Goal: Task Accomplishment & Management: Manage account settings

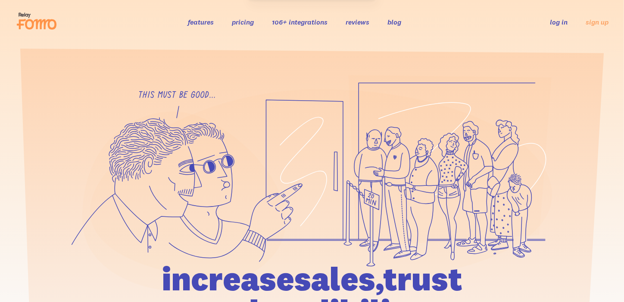
click at [564, 28] on div "features pricing 106+ integrations reviews blog log in sign up log in sign up" at bounding box center [312, 21] width 593 height 23
click at [561, 26] on link "log in" at bounding box center [559, 22] width 18 height 9
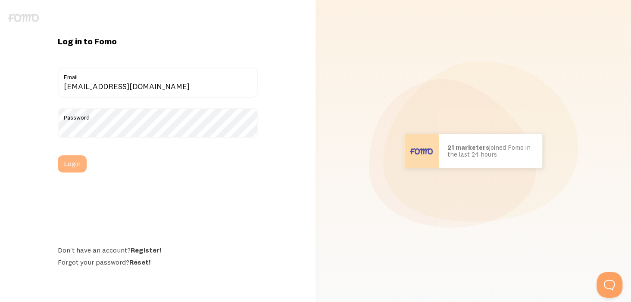
click at [77, 164] on button "Login" at bounding box center [72, 164] width 29 height 17
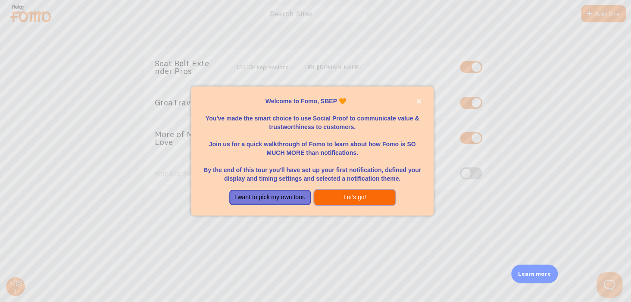
click at [337, 197] on button "Let's go!" at bounding box center [354, 198] width 81 height 16
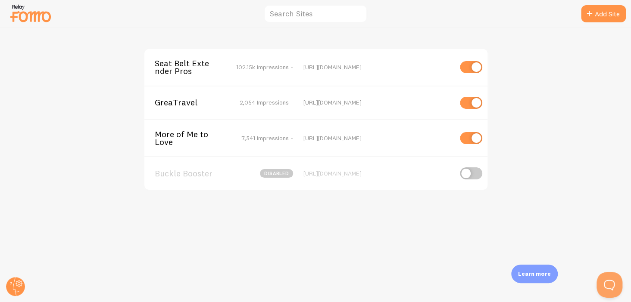
click at [176, 70] on span "Seat Belt Extender Pros" at bounding box center [189, 67] width 69 height 16
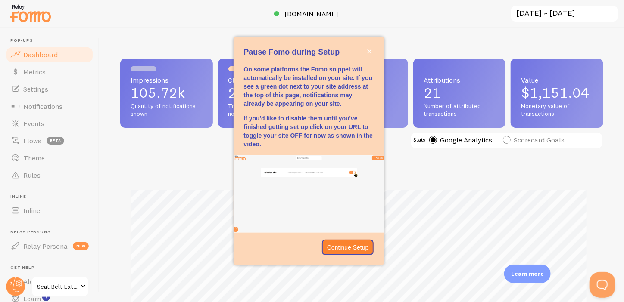
scroll to position [226, 477]
click at [364, 249] on p "Continue Setup" at bounding box center [348, 247] width 42 height 9
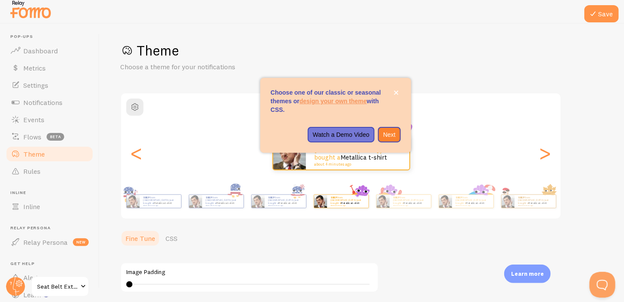
scroll to position [1, 0]
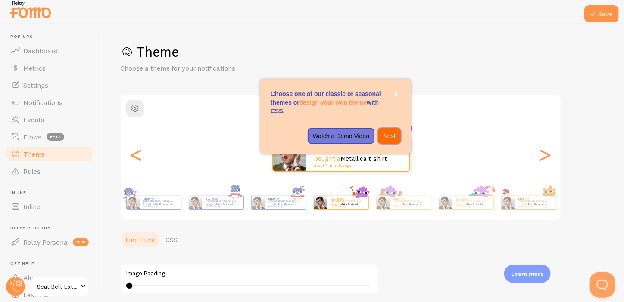
click at [386, 135] on p "Next" at bounding box center [389, 136] width 12 height 9
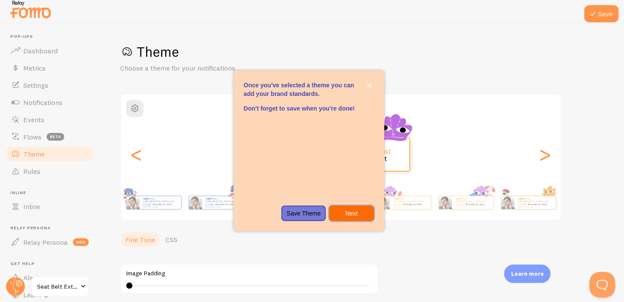
click at [363, 215] on p "Next" at bounding box center [351, 213] width 34 height 9
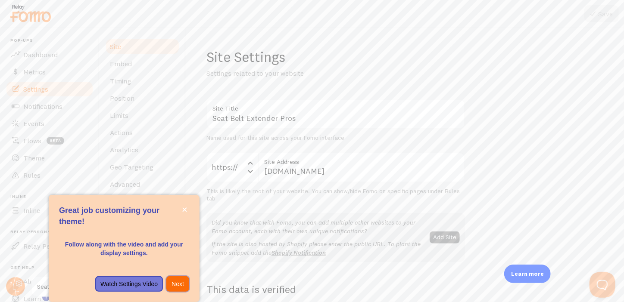
click at [179, 282] on p "Next" at bounding box center [177, 284] width 12 height 9
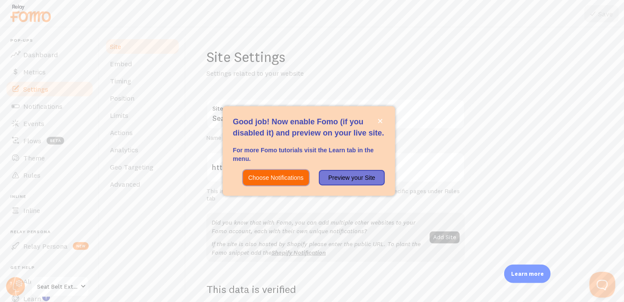
click at [291, 171] on button "Choose Notifications" at bounding box center [275, 178] width 65 height 16
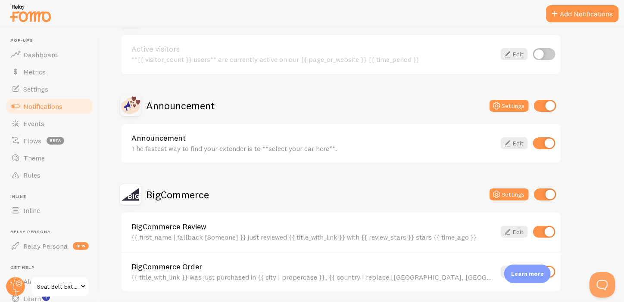
scroll to position [117, 0]
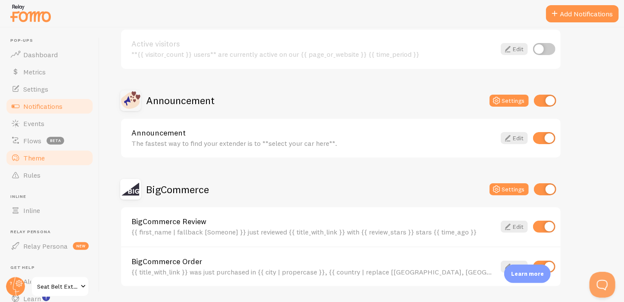
click at [45, 165] on link "Theme" at bounding box center [49, 158] width 89 height 17
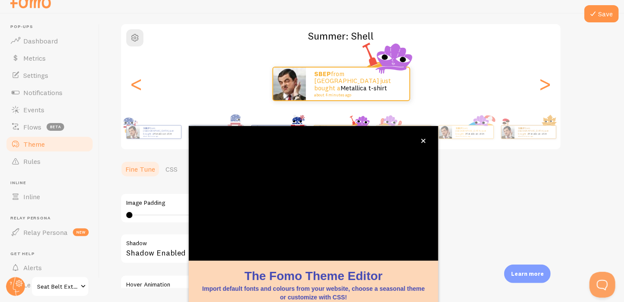
scroll to position [80, 0]
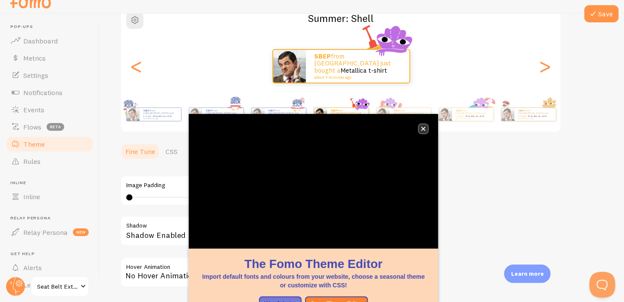
click at [423, 127] on icon "close," at bounding box center [423, 129] width 5 height 5
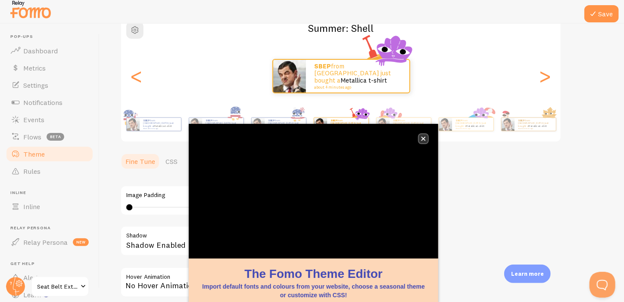
click at [423, 139] on icon "close," at bounding box center [423, 139] width 4 height 4
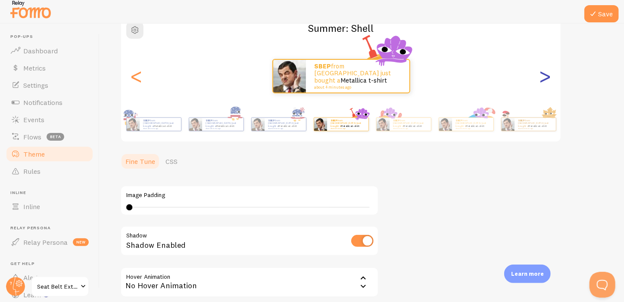
click at [542, 81] on div ">" at bounding box center [545, 76] width 10 height 62
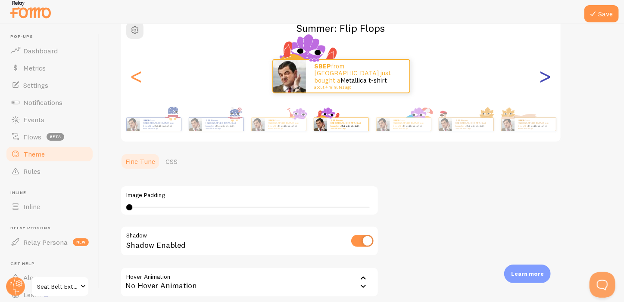
click at [542, 81] on div ">" at bounding box center [545, 76] width 10 height 62
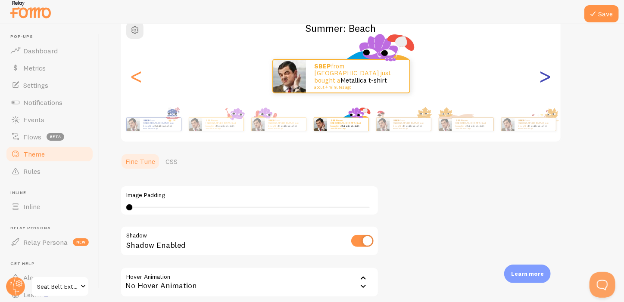
click at [542, 81] on div ">" at bounding box center [545, 76] width 10 height 62
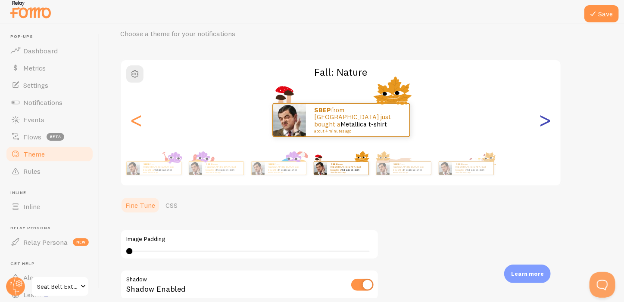
scroll to position [34, 0]
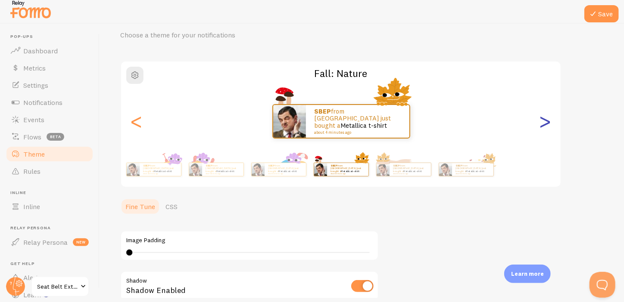
click at [550, 118] on div ">" at bounding box center [545, 121] width 10 height 62
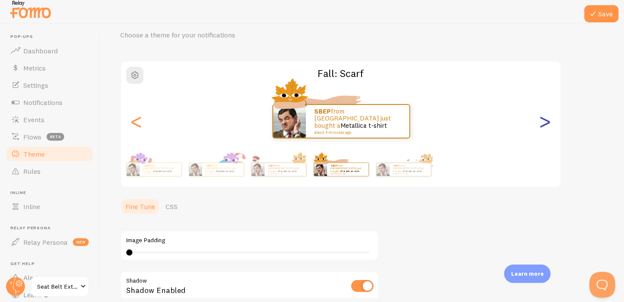
click at [550, 118] on div ">" at bounding box center [545, 121] width 10 height 62
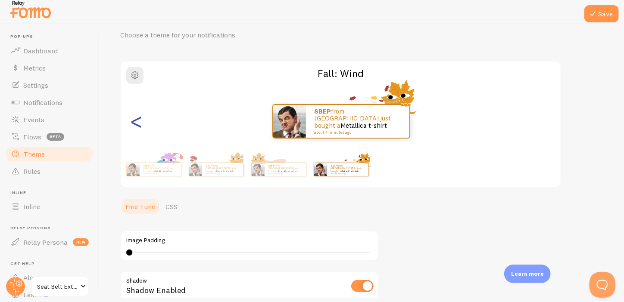
click at [142, 126] on div "<" at bounding box center [136, 121] width 10 height 62
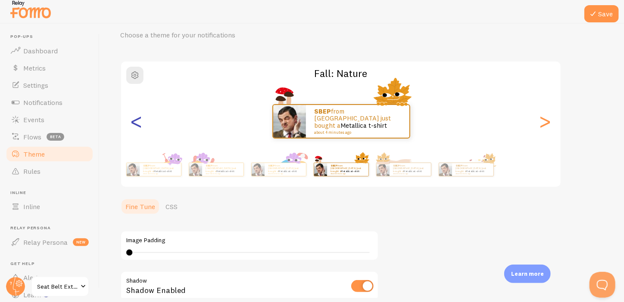
click at [142, 126] on div "<" at bounding box center [136, 121] width 10 height 62
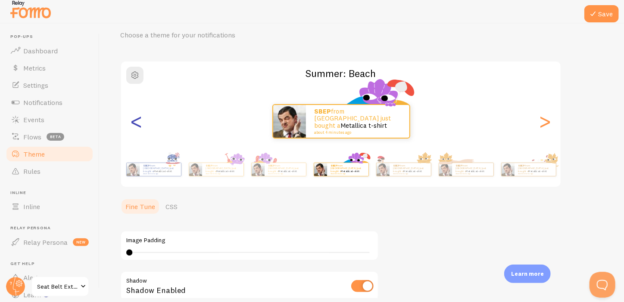
click at [142, 126] on div "<" at bounding box center [136, 121] width 10 height 62
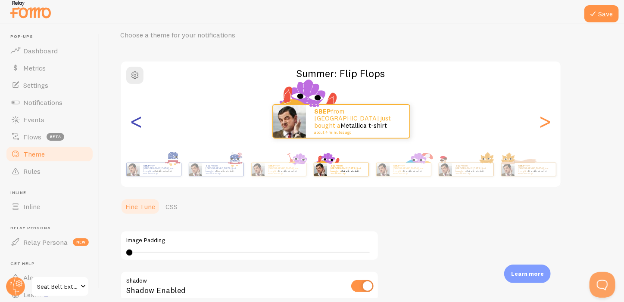
click at [142, 126] on div "<" at bounding box center [136, 121] width 10 height 62
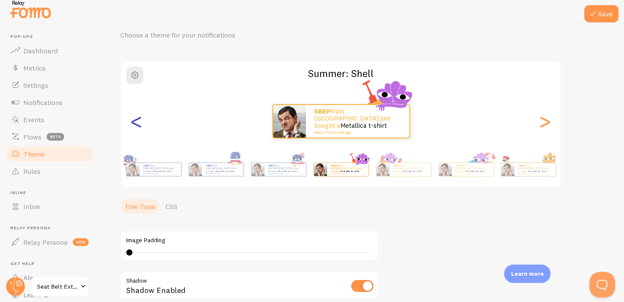
click at [142, 126] on div "<" at bounding box center [136, 121] width 10 height 62
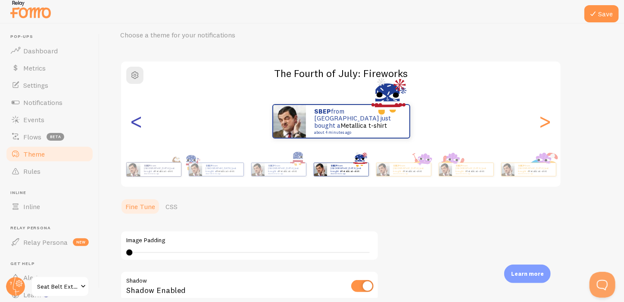
click at [142, 126] on div "<" at bounding box center [136, 121] width 10 height 62
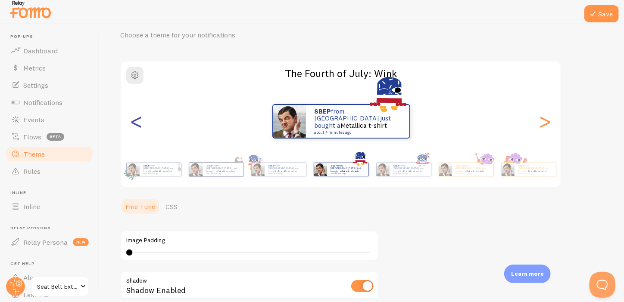
click at [142, 126] on div "<" at bounding box center [136, 121] width 10 height 62
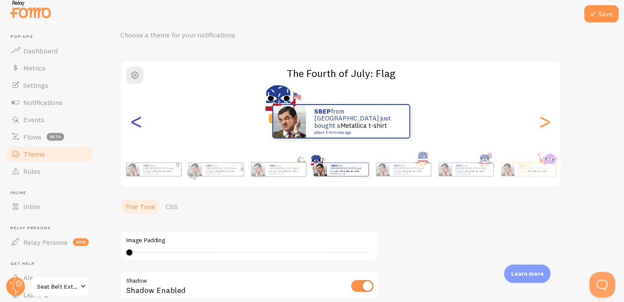
click at [142, 126] on div "<" at bounding box center [136, 121] width 10 height 62
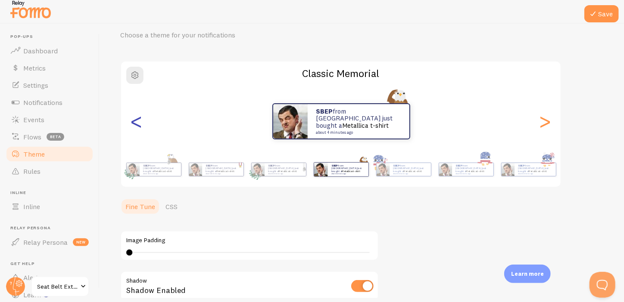
click at [142, 126] on div "<" at bounding box center [136, 121] width 10 height 62
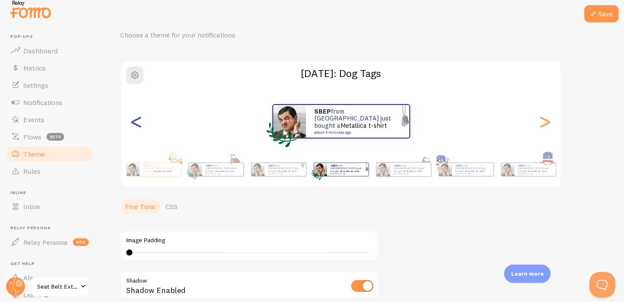
click at [142, 126] on div "<" at bounding box center [136, 121] width 10 height 62
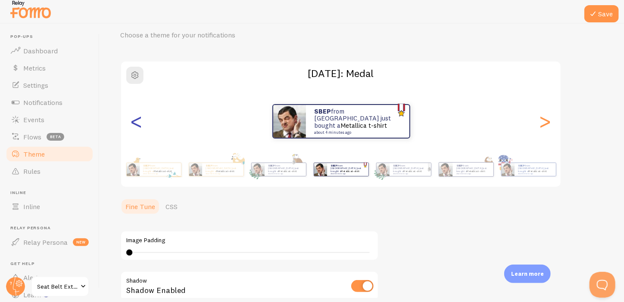
click at [142, 126] on div "<" at bounding box center [136, 121] width 10 height 62
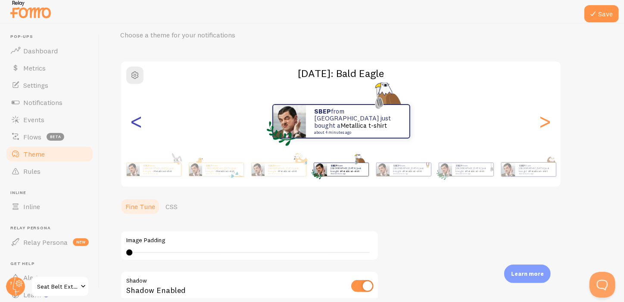
click at [142, 126] on div "<" at bounding box center [136, 121] width 10 height 62
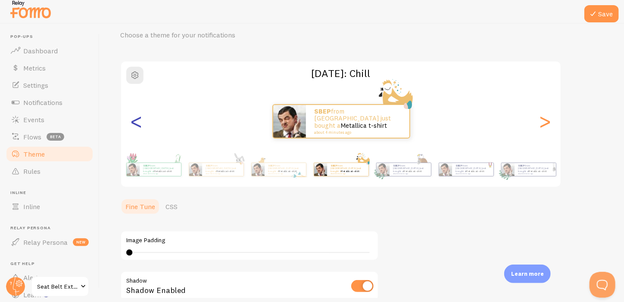
click at [142, 126] on div "<" at bounding box center [136, 121] width 10 height 62
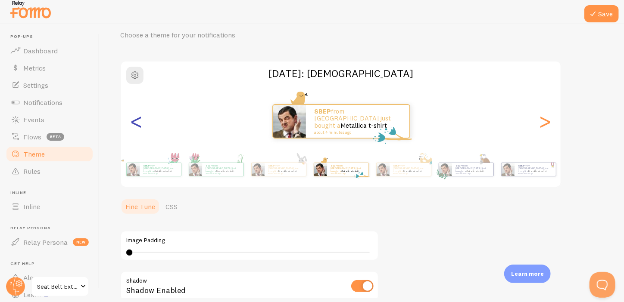
click at [142, 126] on div "<" at bounding box center [136, 121] width 10 height 62
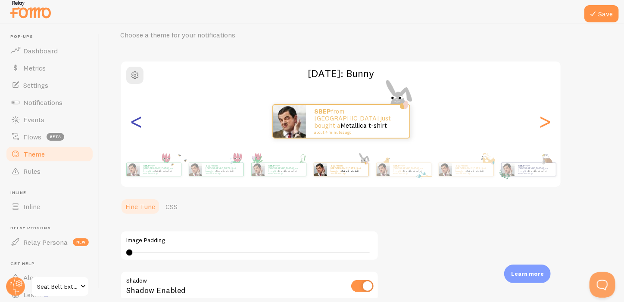
click at [142, 126] on div "<" at bounding box center [136, 121] width 10 height 62
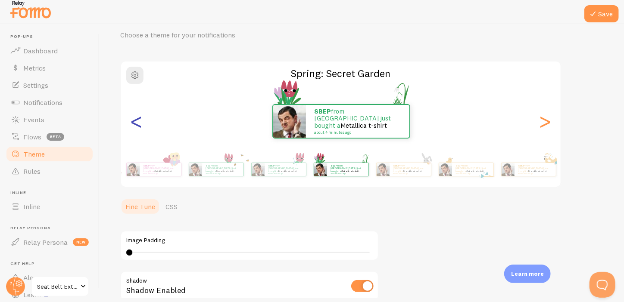
click at [142, 126] on div "<" at bounding box center [136, 121] width 10 height 62
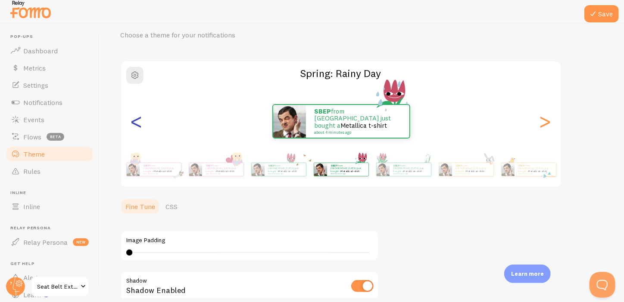
click at [142, 126] on div "<" at bounding box center [136, 121] width 10 height 62
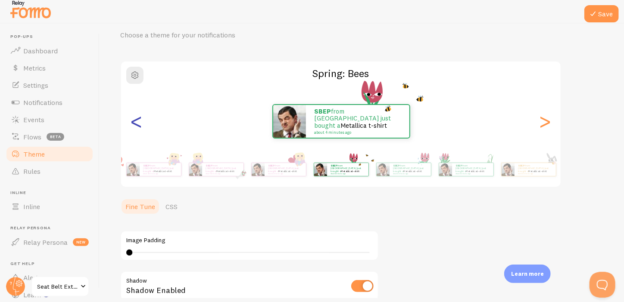
click at [142, 126] on div "<" at bounding box center [136, 121] width 10 height 62
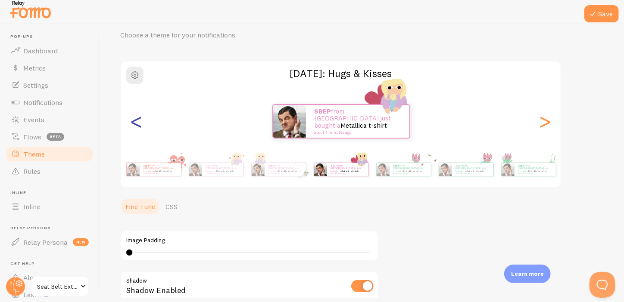
click at [142, 126] on div "<" at bounding box center [136, 121] width 10 height 62
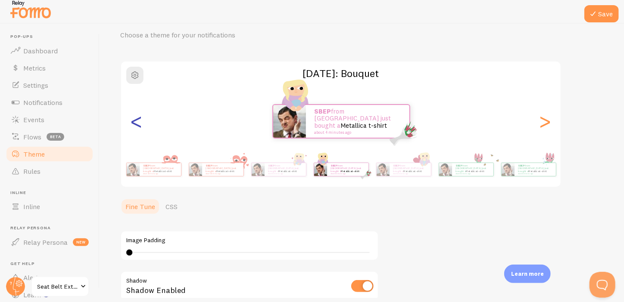
click at [142, 126] on div "<" at bounding box center [136, 121] width 10 height 62
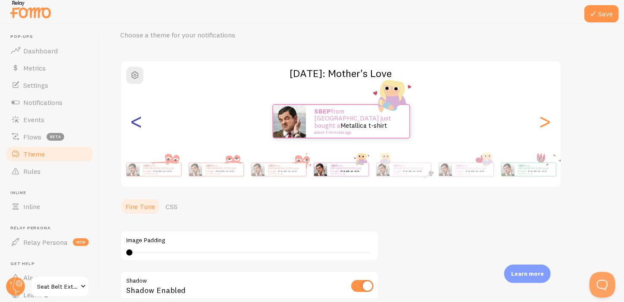
click at [142, 126] on div "<" at bounding box center [136, 121] width 10 height 62
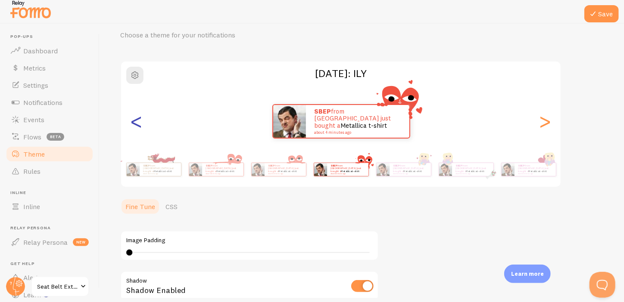
click at [142, 126] on div "<" at bounding box center [136, 121] width 10 height 62
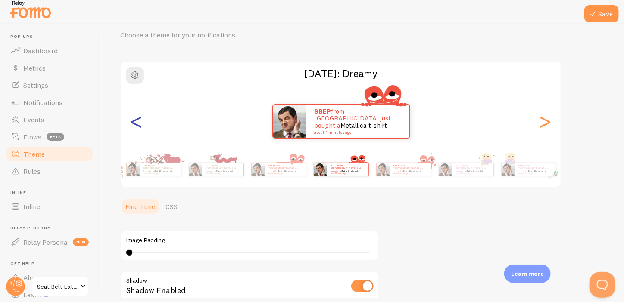
click at [142, 126] on div "<" at bounding box center [136, 121] width 10 height 62
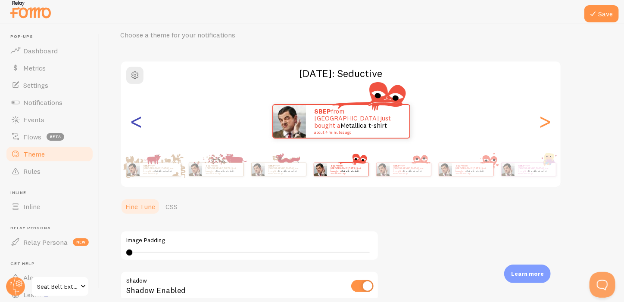
click at [142, 126] on div "<" at bounding box center [136, 121] width 10 height 62
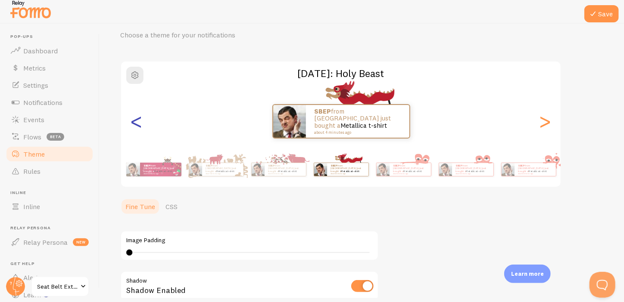
click at [142, 126] on div "<" at bounding box center [136, 121] width 10 height 62
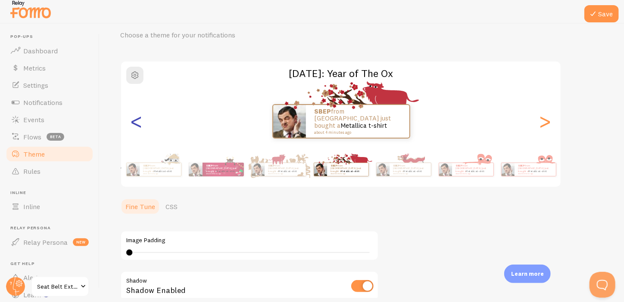
click at [142, 126] on div "<" at bounding box center [136, 121] width 10 height 62
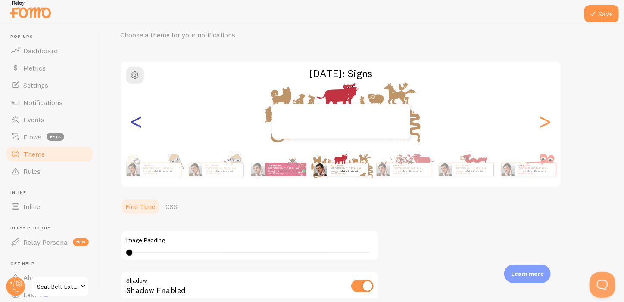
click at [142, 126] on div "<" at bounding box center [136, 121] width 10 height 62
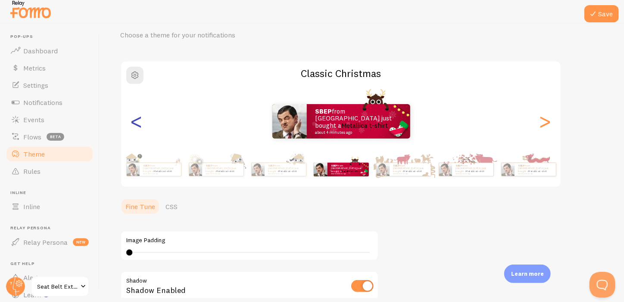
click at [142, 126] on div "<" at bounding box center [136, 121] width 10 height 62
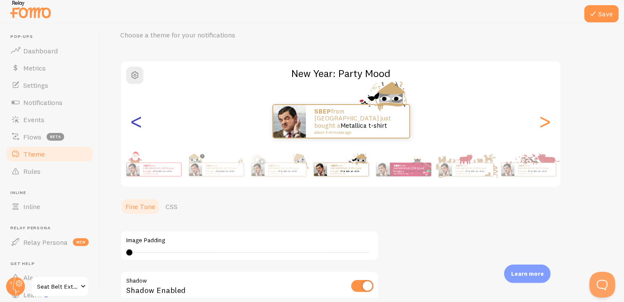
click at [142, 126] on div "<" at bounding box center [136, 121] width 10 height 62
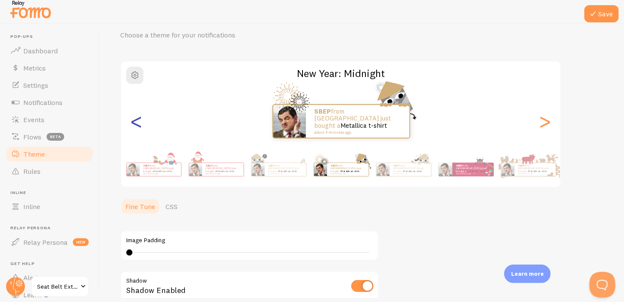
click at [142, 126] on div "<" at bounding box center [136, 121] width 10 height 62
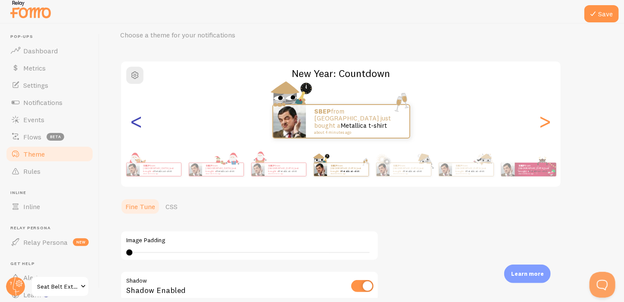
click at [142, 126] on div "<" at bounding box center [136, 121] width 10 height 62
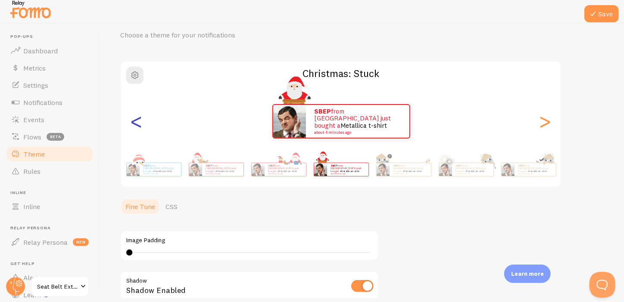
click at [142, 126] on div "<" at bounding box center [136, 121] width 10 height 62
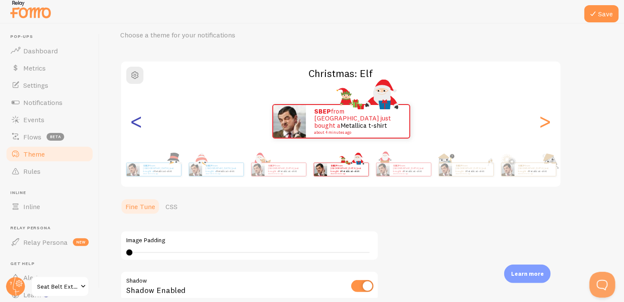
click at [142, 126] on div "<" at bounding box center [136, 121] width 10 height 62
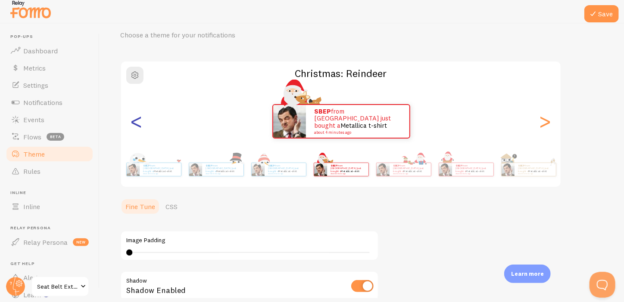
click at [142, 126] on div "<" at bounding box center [136, 121] width 10 height 62
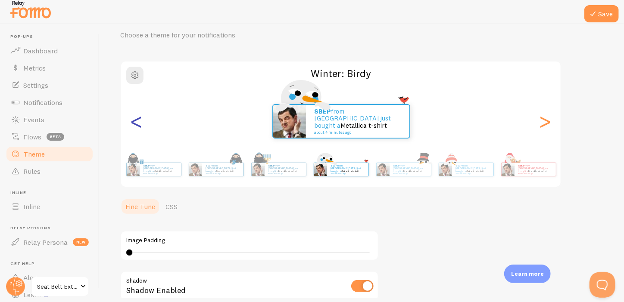
click at [142, 126] on div "<" at bounding box center [136, 121] width 10 height 62
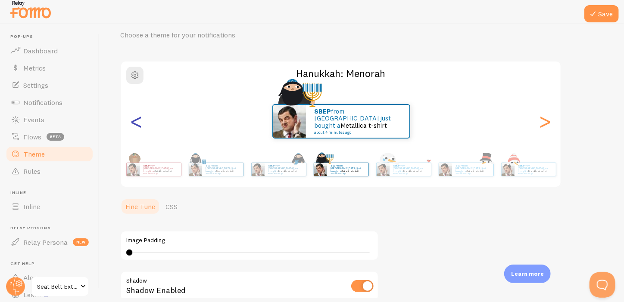
click at [142, 126] on div "<" at bounding box center [136, 121] width 10 height 62
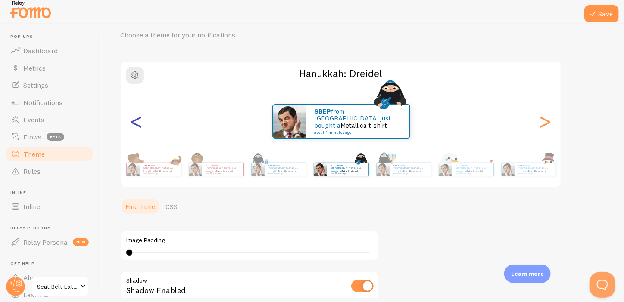
click at [142, 126] on div "<" at bounding box center [136, 121] width 10 height 62
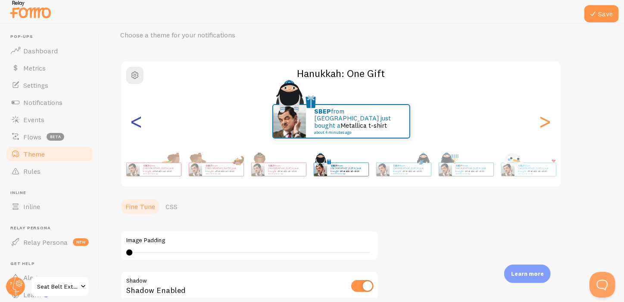
click at [142, 126] on div "<" at bounding box center [136, 121] width 10 height 62
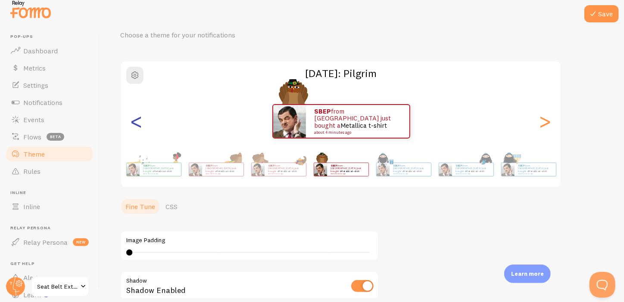
click at [142, 126] on div "<" at bounding box center [136, 121] width 10 height 62
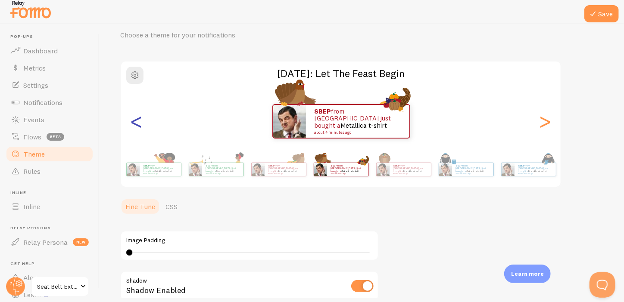
click at [142, 126] on div "<" at bounding box center [136, 121] width 10 height 62
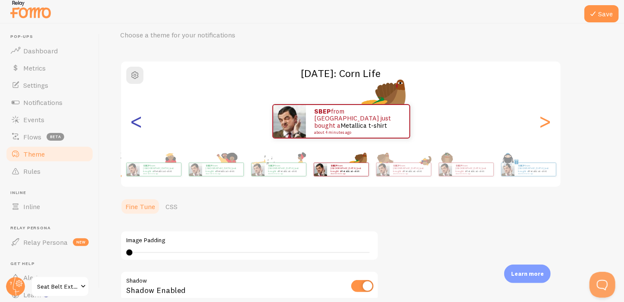
click at [142, 126] on div "<" at bounding box center [136, 121] width 10 height 62
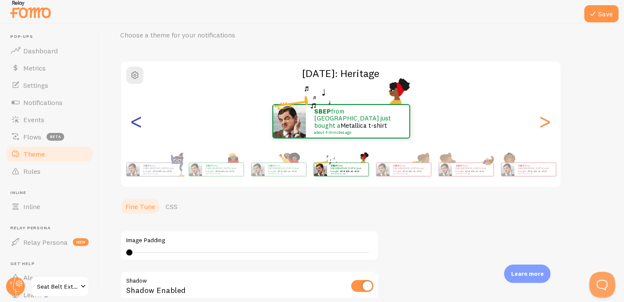
click at [142, 126] on div "<" at bounding box center [136, 121] width 10 height 62
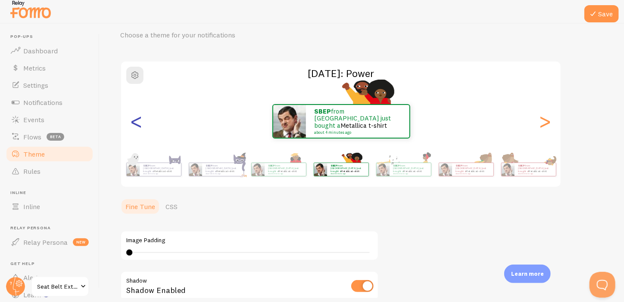
click at [142, 126] on div "<" at bounding box center [136, 121] width 10 height 62
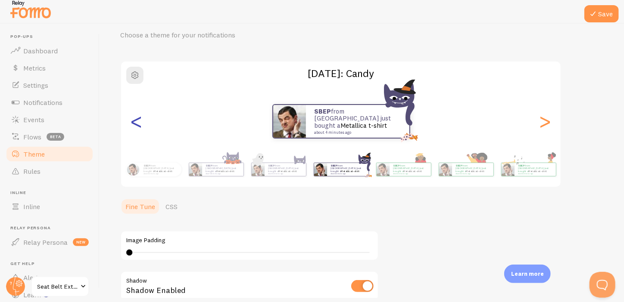
click at [142, 126] on div "<" at bounding box center [136, 121] width 10 height 62
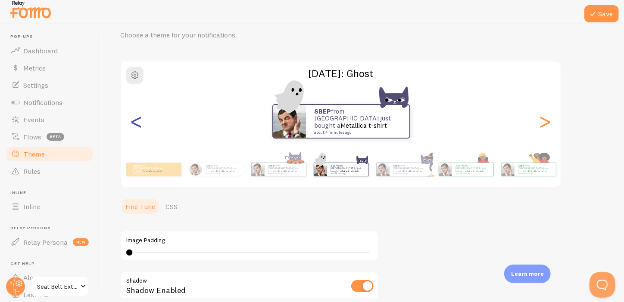
click at [142, 126] on div "<" at bounding box center [136, 121] width 10 height 62
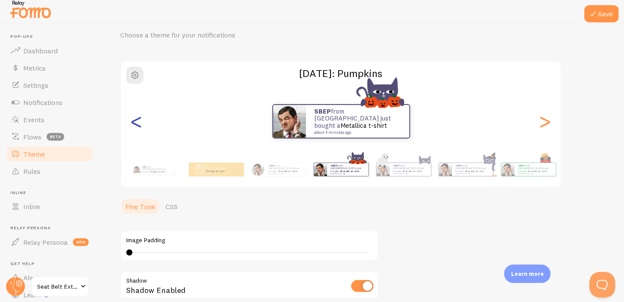
click at [142, 126] on div "<" at bounding box center [136, 121] width 10 height 62
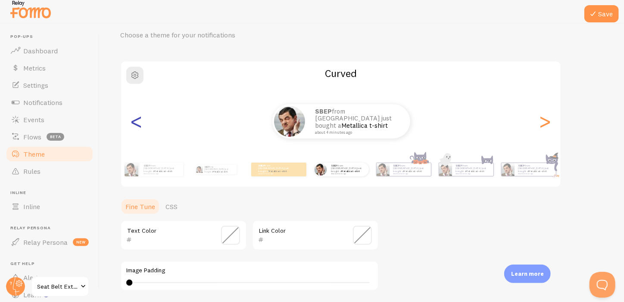
click at [142, 126] on div "<" at bounding box center [136, 121] width 10 height 62
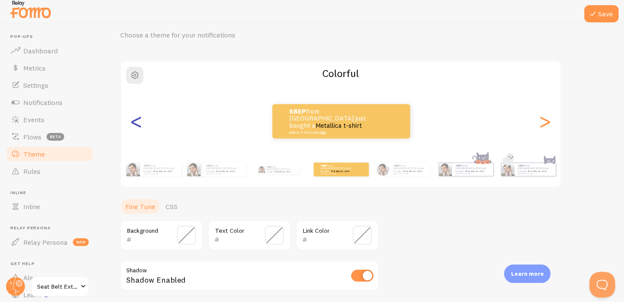
click at [142, 126] on div "<" at bounding box center [136, 121] width 10 height 62
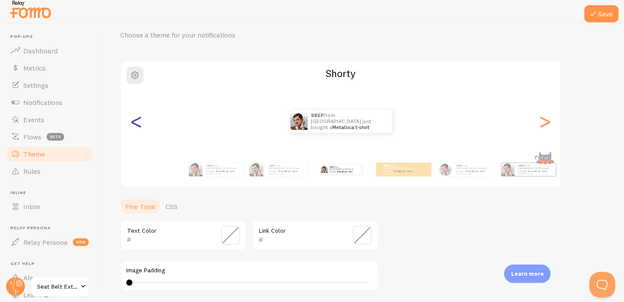
click at [142, 126] on div "<" at bounding box center [136, 121] width 10 height 62
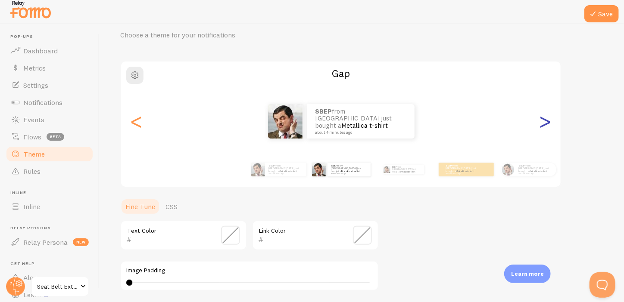
click at [549, 130] on div ">" at bounding box center [545, 121] width 10 height 62
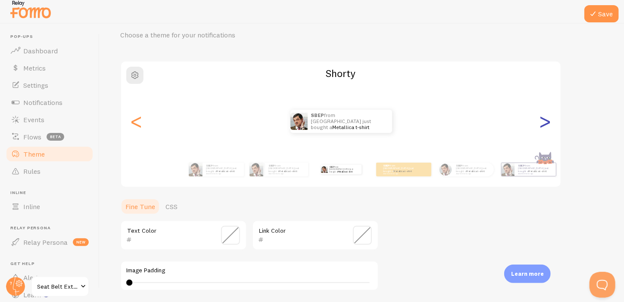
click at [549, 130] on div ">" at bounding box center [545, 121] width 10 height 62
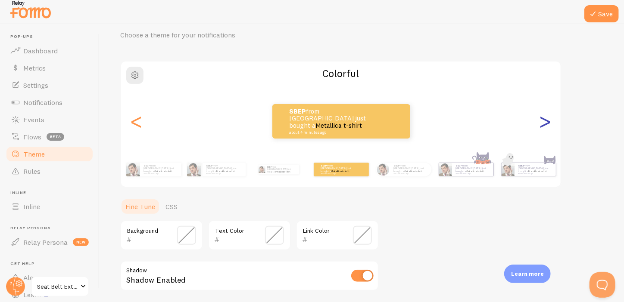
click at [549, 130] on div ">" at bounding box center [545, 121] width 10 height 62
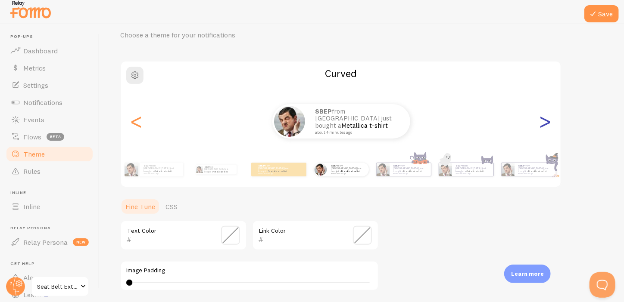
click at [549, 130] on div ">" at bounding box center [545, 121] width 10 height 62
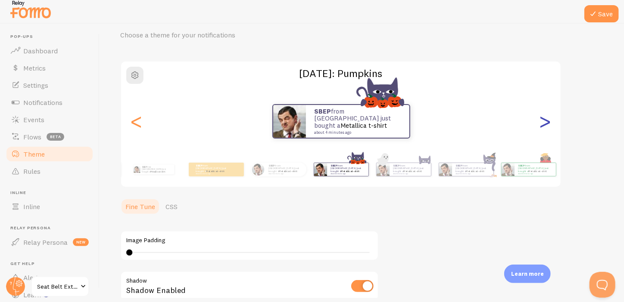
type input "0"
click at [547, 124] on div ">" at bounding box center [545, 121] width 10 height 62
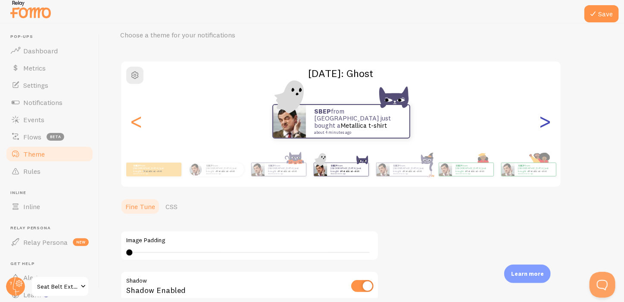
click at [547, 124] on div ">" at bounding box center [545, 121] width 10 height 62
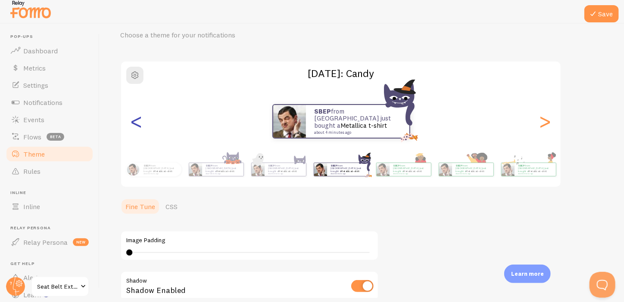
click at [139, 118] on div "<" at bounding box center [136, 121] width 10 height 62
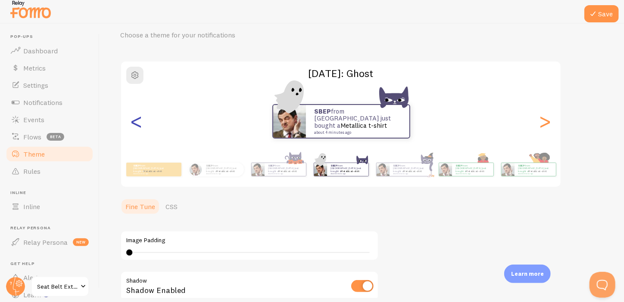
click at [139, 118] on div "<" at bounding box center [136, 121] width 10 height 62
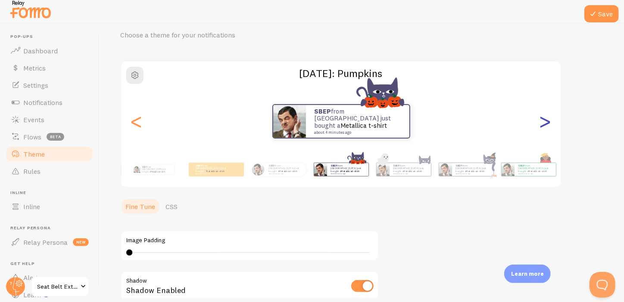
click at [547, 117] on div ">" at bounding box center [545, 121] width 10 height 62
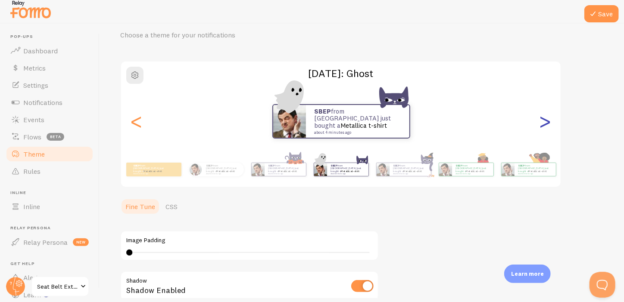
click at [547, 117] on div ">" at bounding box center [545, 121] width 10 height 62
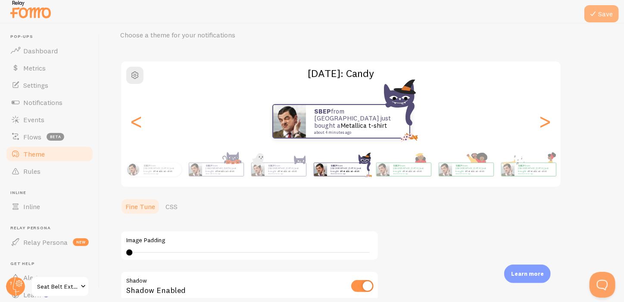
click at [608, 13] on button "Save" at bounding box center [601, 13] width 34 height 17
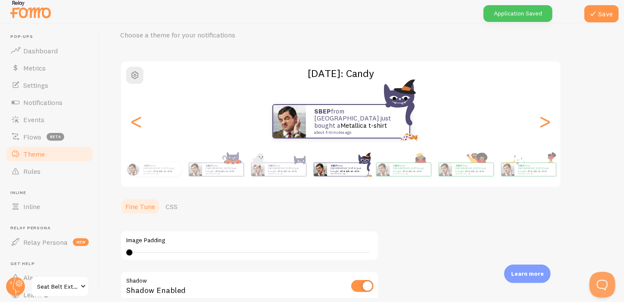
click at [64, 287] on span "Seat Belt Extender Pros" at bounding box center [57, 287] width 41 height 10
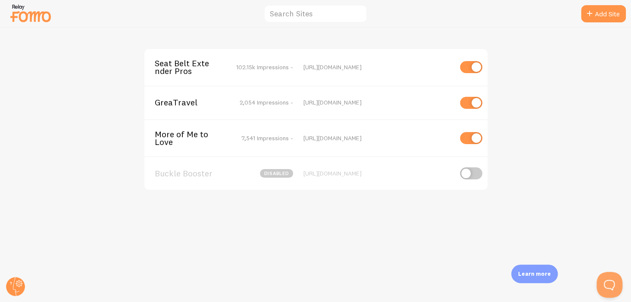
click at [167, 103] on span "GreaTravel" at bounding box center [189, 103] width 69 height 8
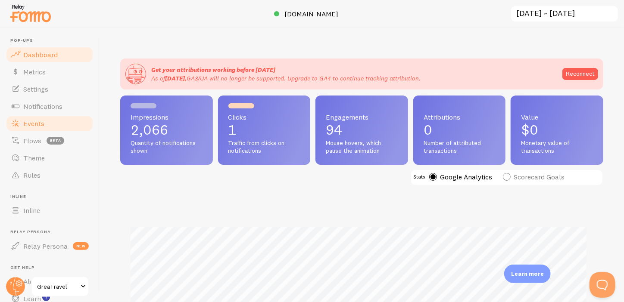
scroll to position [226, 477]
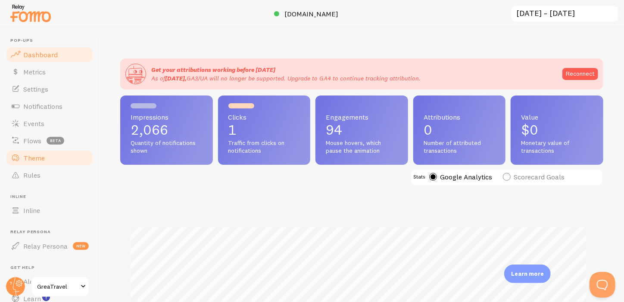
click at [36, 157] on span "Theme" at bounding box center [34, 158] width 22 height 9
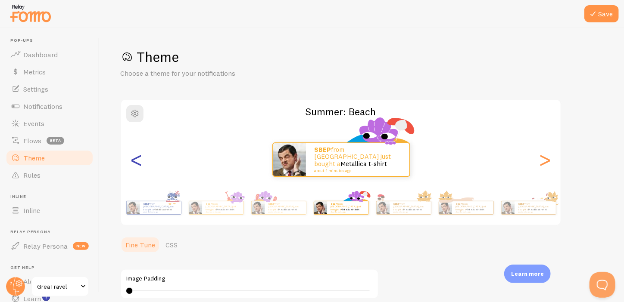
click at [135, 168] on div "<" at bounding box center [136, 160] width 10 height 62
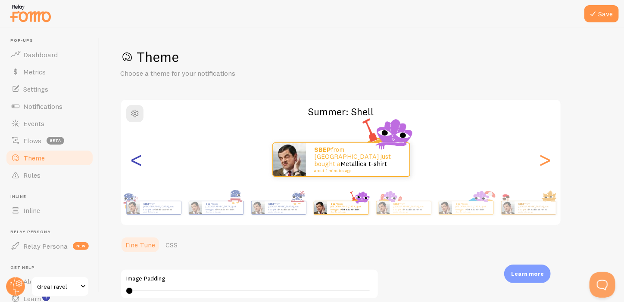
click at [135, 168] on div "<" at bounding box center [136, 160] width 10 height 62
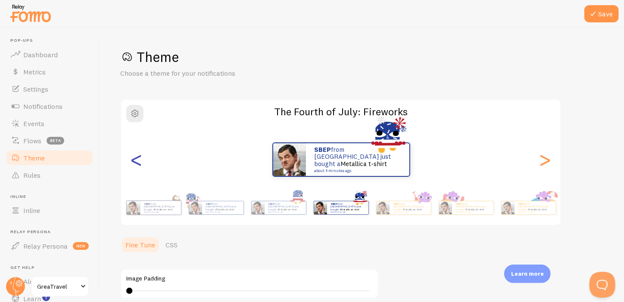
click at [135, 168] on div "<" at bounding box center [136, 160] width 10 height 62
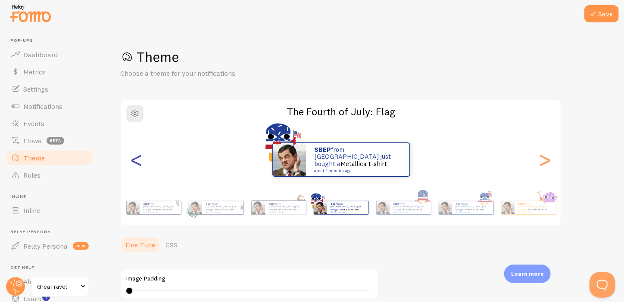
click at [135, 168] on div "<" at bounding box center [136, 160] width 10 height 62
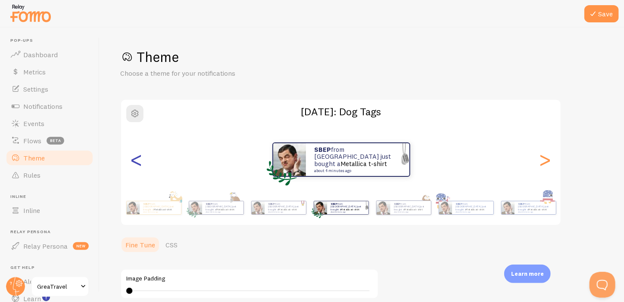
click at [135, 168] on div "<" at bounding box center [136, 160] width 10 height 62
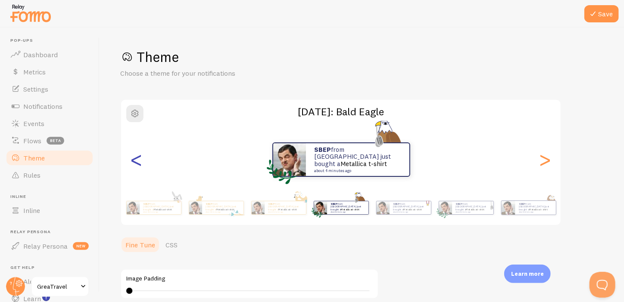
click at [135, 168] on div "<" at bounding box center [136, 160] width 10 height 62
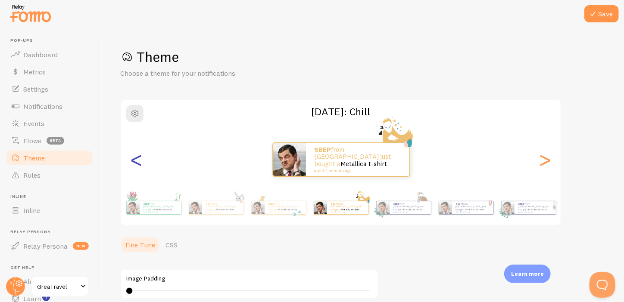
click at [135, 168] on div "<" at bounding box center [136, 160] width 10 height 62
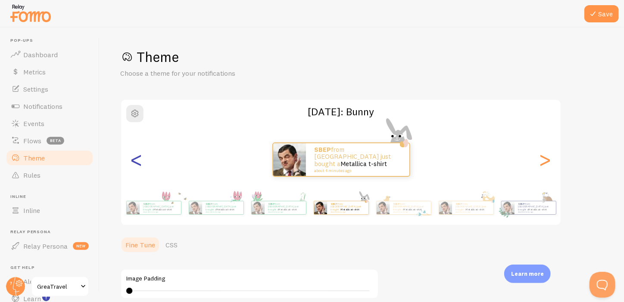
click at [135, 168] on div "<" at bounding box center [136, 160] width 10 height 62
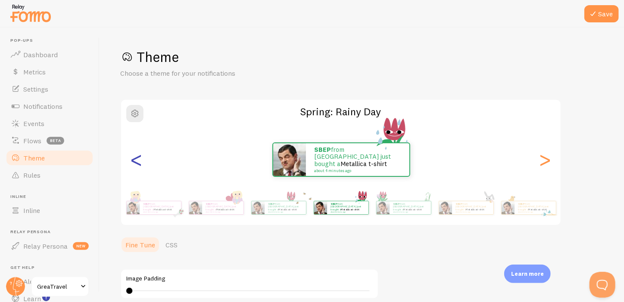
click at [135, 168] on div "<" at bounding box center [136, 160] width 10 height 62
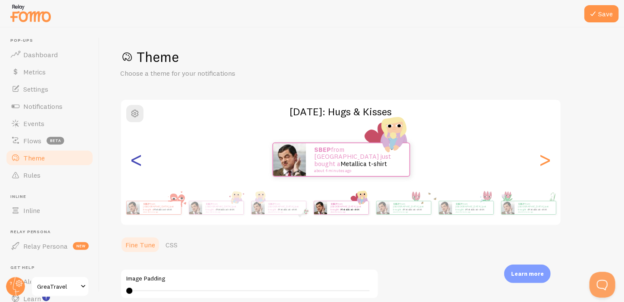
click at [135, 168] on div "<" at bounding box center [136, 160] width 10 height 62
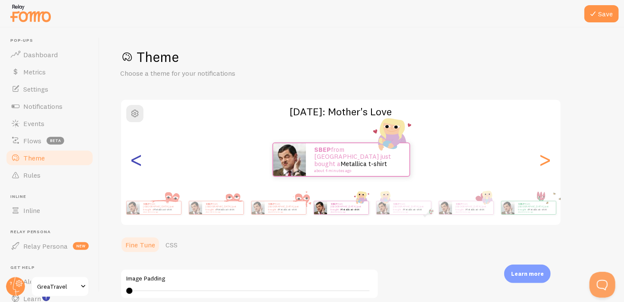
click at [135, 168] on div "<" at bounding box center [136, 160] width 10 height 62
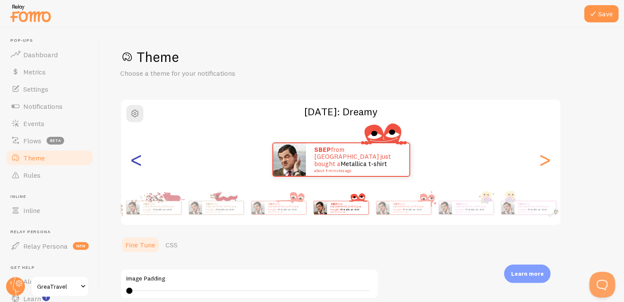
click at [135, 168] on div "<" at bounding box center [136, 160] width 10 height 62
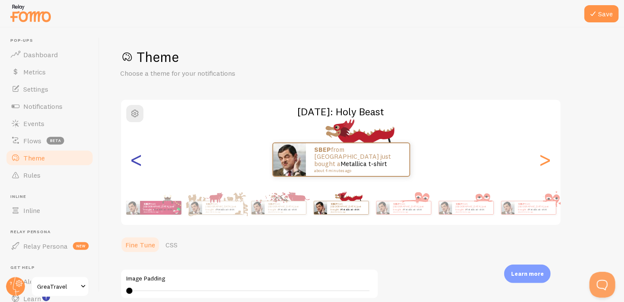
click at [135, 168] on div "<" at bounding box center [136, 160] width 10 height 62
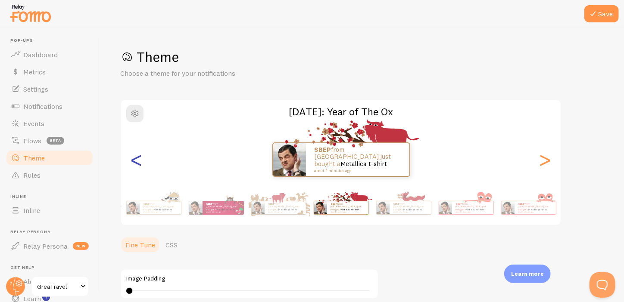
click at [135, 168] on div "<" at bounding box center [136, 160] width 10 height 62
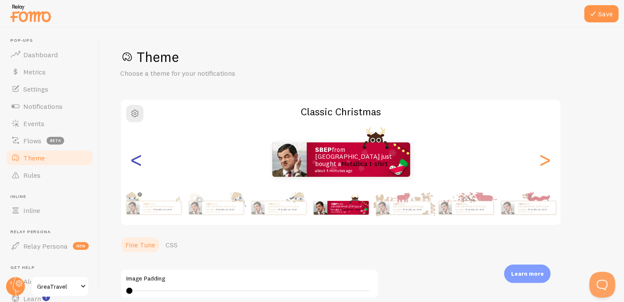
click at [135, 168] on div "<" at bounding box center [136, 160] width 10 height 62
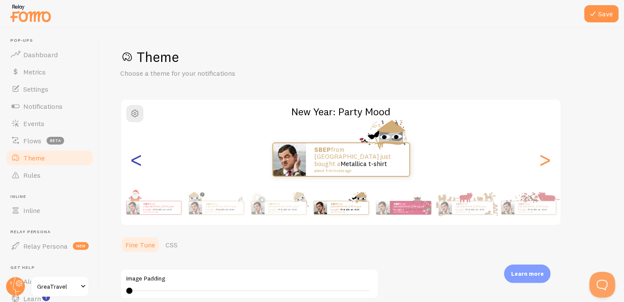
click at [135, 168] on div "<" at bounding box center [136, 160] width 10 height 62
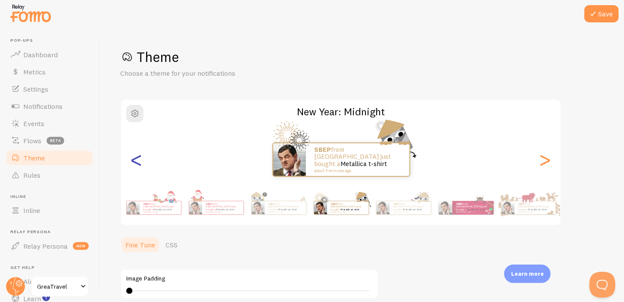
click at [135, 168] on div "<" at bounding box center [136, 160] width 10 height 62
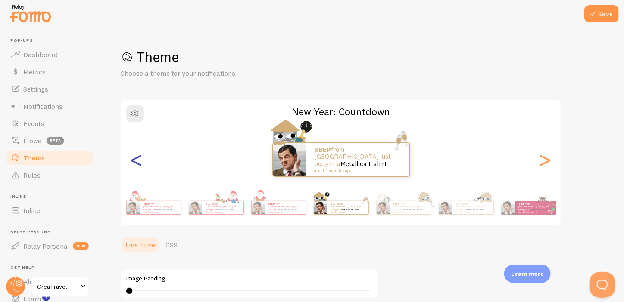
click at [135, 168] on div "<" at bounding box center [136, 160] width 10 height 62
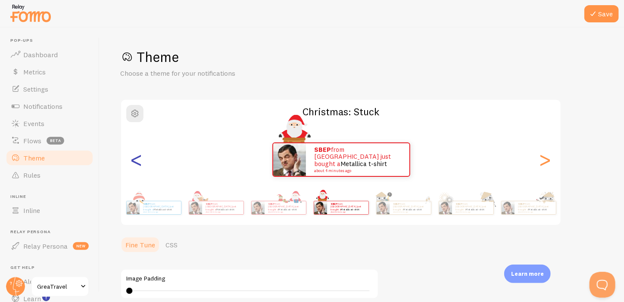
click at [135, 168] on div "<" at bounding box center [136, 160] width 10 height 62
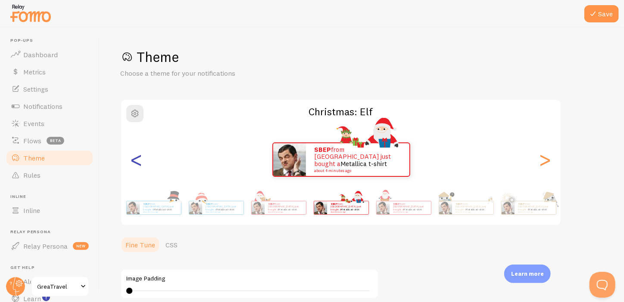
click at [135, 168] on div "<" at bounding box center [136, 160] width 10 height 62
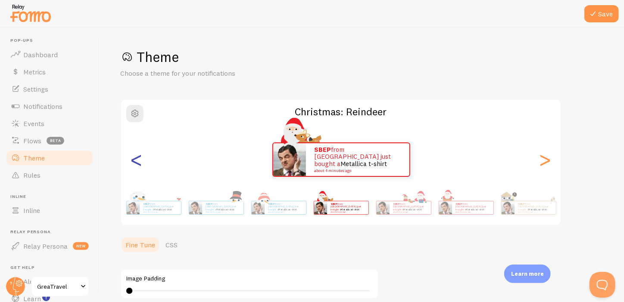
click at [135, 168] on div "<" at bounding box center [136, 160] width 10 height 62
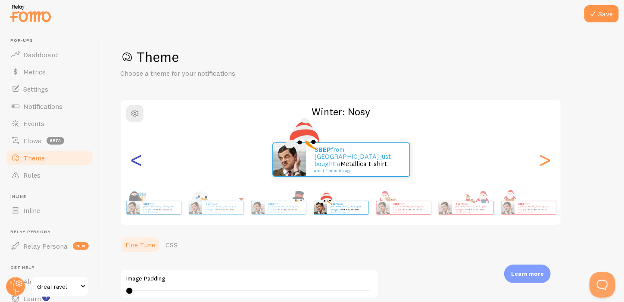
click at [135, 168] on div "<" at bounding box center [136, 160] width 10 height 62
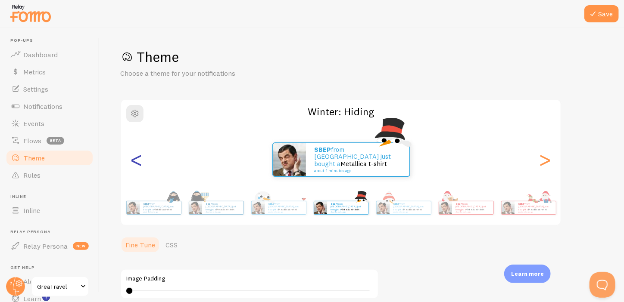
click at [135, 168] on div "<" at bounding box center [136, 160] width 10 height 62
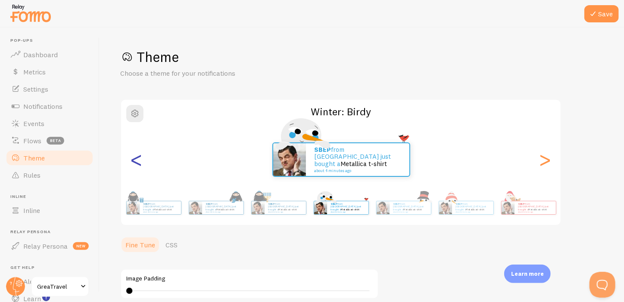
click at [135, 168] on div "<" at bounding box center [136, 160] width 10 height 62
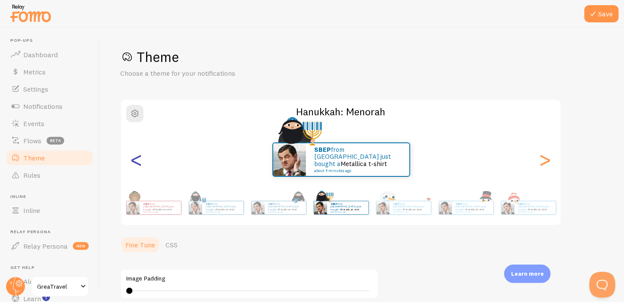
click at [135, 168] on div "<" at bounding box center [136, 160] width 10 height 62
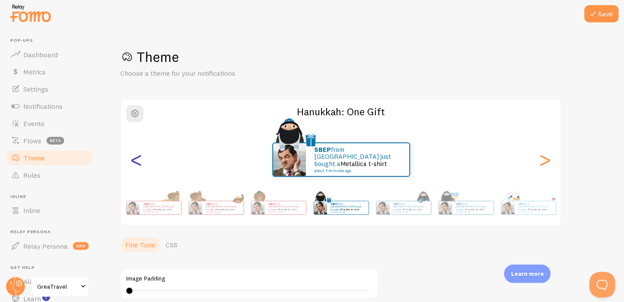
click at [135, 168] on div "<" at bounding box center [136, 160] width 10 height 62
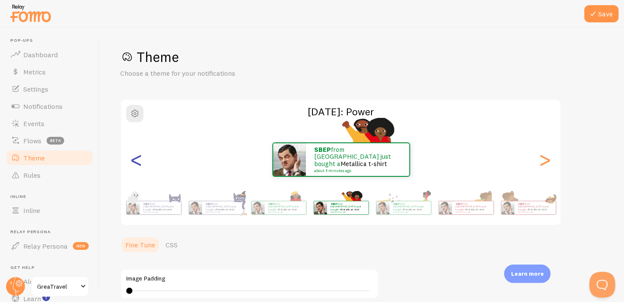
click at [135, 168] on div "<" at bounding box center [136, 160] width 10 height 62
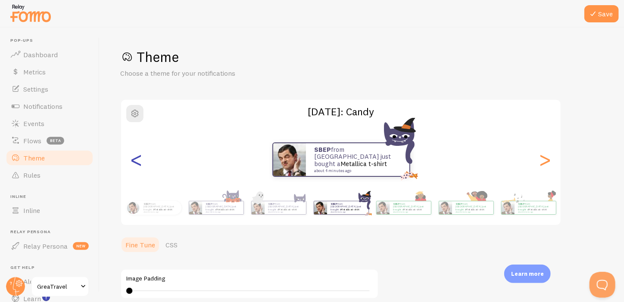
click at [135, 168] on div "<" at bounding box center [136, 160] width 10 height 62
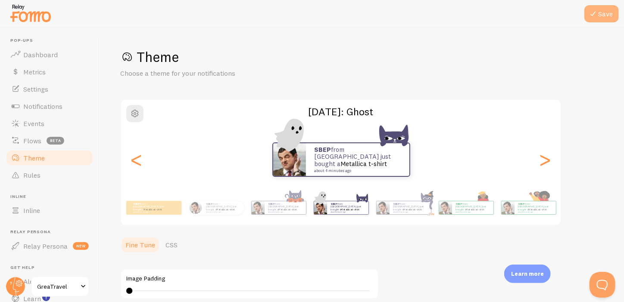
click at [595, 13] on icon at bounding box center [593, 14] width 10 height 10
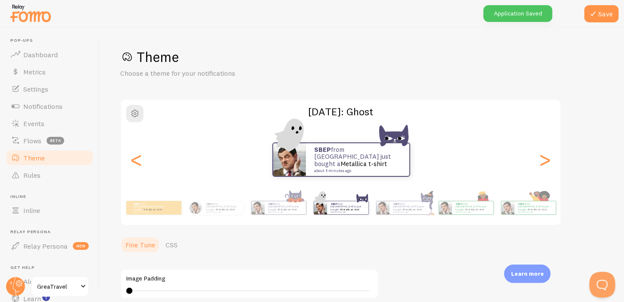
click at [47, 284] on span "GreaTravel" at bounding box center [57, 287] width 41 height 10
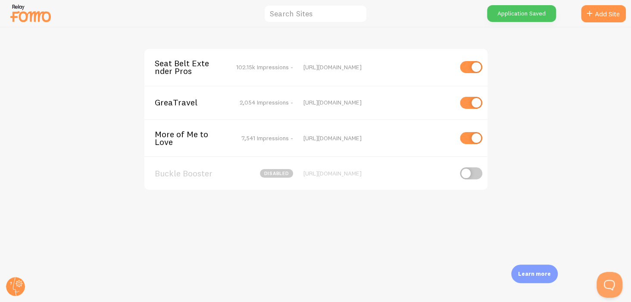
click at [178, 133] on span "More of Me to Love" at bounding box center [189, 139] width 69 height 16
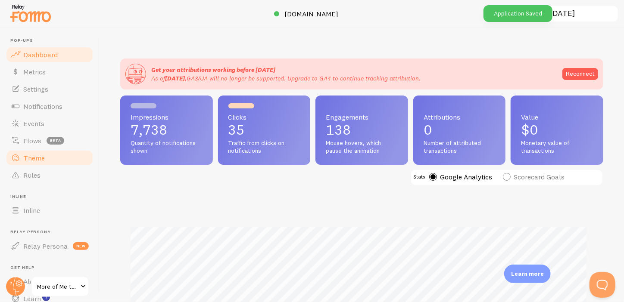
scroll to position [226, 477]
click at [42, 158] on span "Theme" at bounding box center [34, 158] width 22 height 9
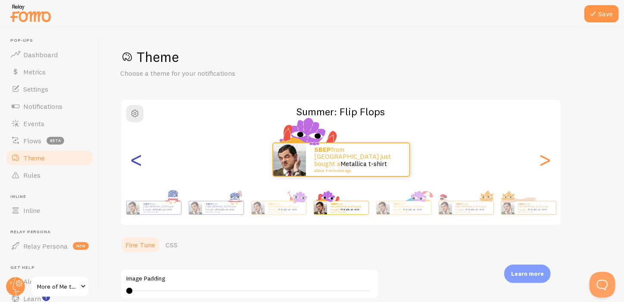
click at [141, 160] on div "<" at bounding box center [136, 160] width 10 height 62
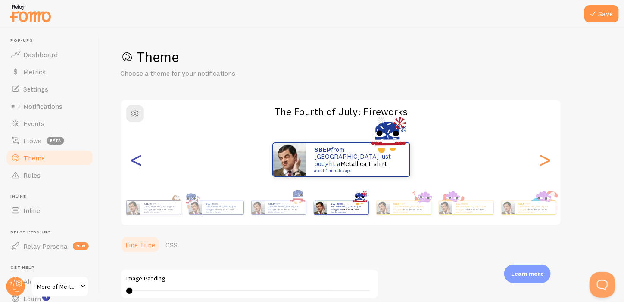
click at [141, 160] on div "<" at bounding box center [136, 160] width 10 height 62
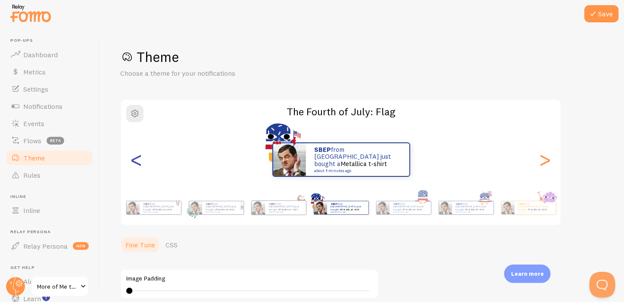
click at [141, 160] on div "<" at bounding box center [136, 160] width 10 height 62
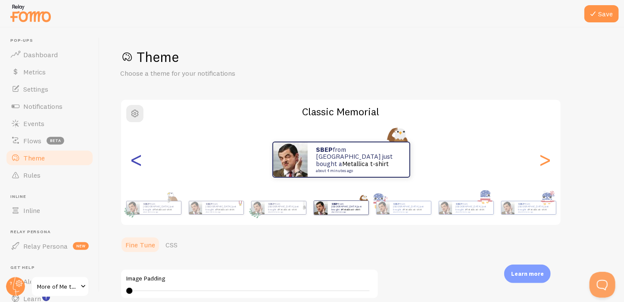
click at [141, 160] on div "<" at bounding box center [136, 160] width 10 height 62
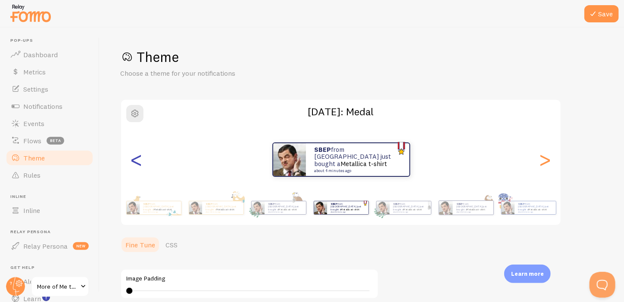
click at [141, 160] on div "<" at bounding box center [136, 160] width 10 height 62
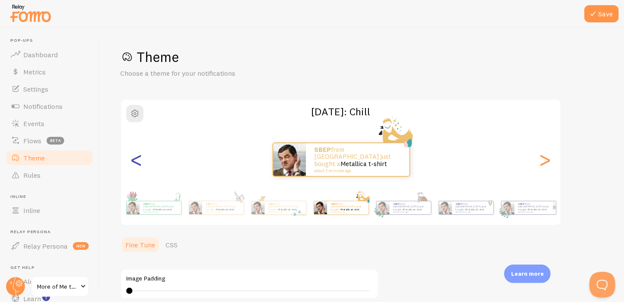
click at [141, 160] on div "<" at bounding box center [136, 160] width 10 height 62
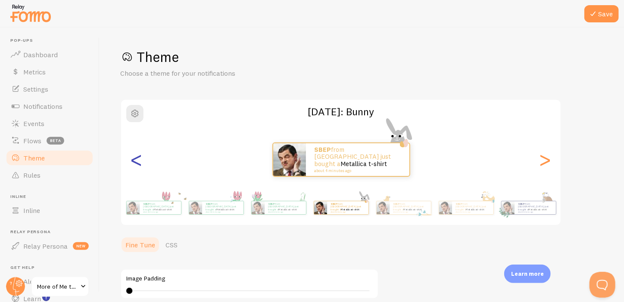
click at [141, 160] on div "<" at bounding box center [136, 160] width 10 height 62
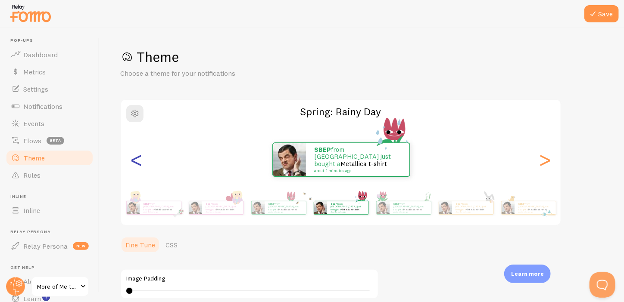
click at [141, 160] on div "<" at bounding box center [136, 160] width 10 height 62
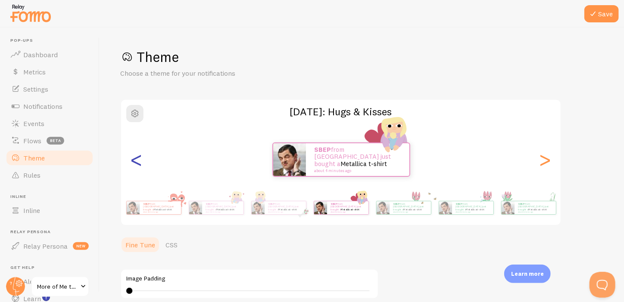
click at [141, 160] on div "<" at bounding box center [136, 160] width 10 height 62
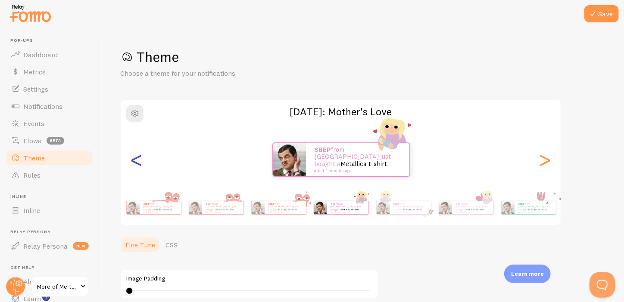
click at [141, 160] on div "<" at bounding box center [136, 160] width 10 height 62
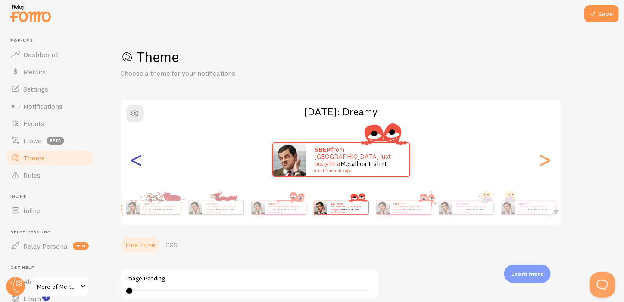
click at [141, 160] on div "<" at bounding box center [136, 160] width 10 height 62
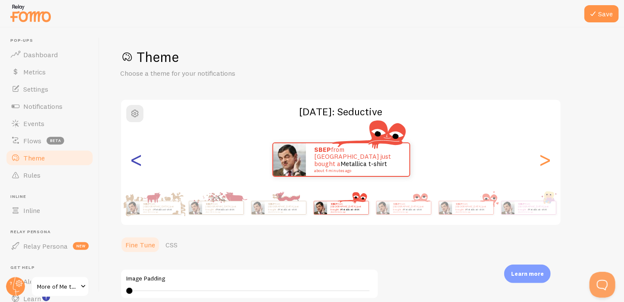
click at [141, 160] on div "<" at bounding box center [136, 160] width 10 height 62
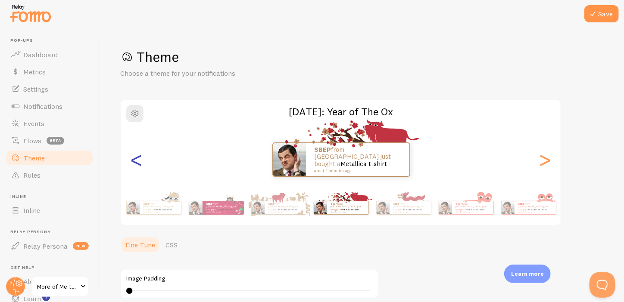
click at [141, 160] on div "<" at bounding box center [136, 160] width 10 height 62
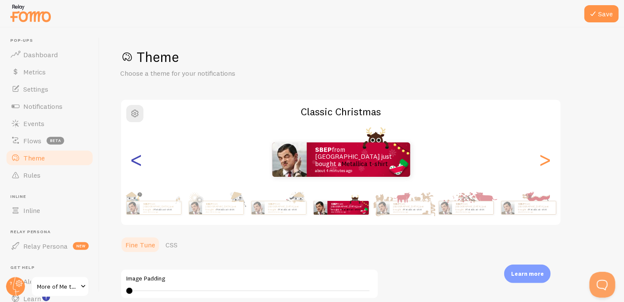
click at [141, 160] on div "<" at bounding box center [136, 160] width 10 height 62
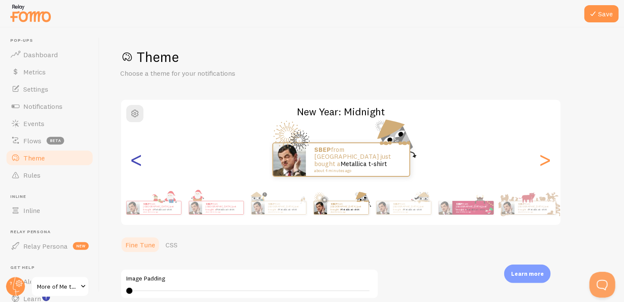
click at [141, 160] on div "<" at bounding box center [136, 160] width 10 height 62
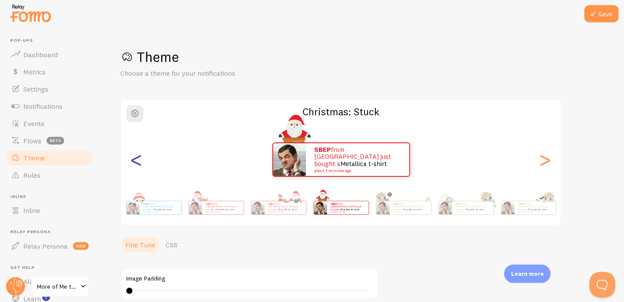
click at [141, 160] on div "<" at bounding box center [136, 160] width 10 height 62
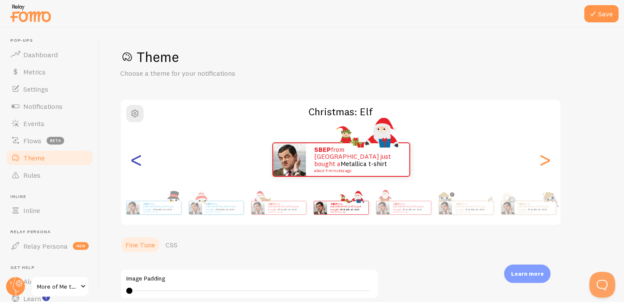
click at [141, 160] on div "<" at bounding box center [136, 160] width 10 height 62
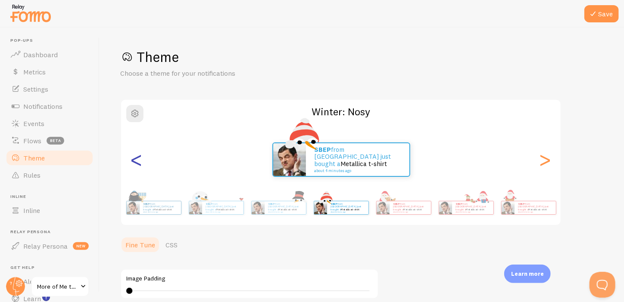
click at [141, 160] on div "<" at bounding box center [136, 160] width 10 height 62
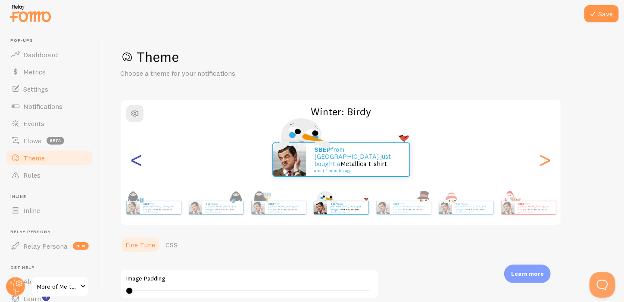
click at [141, 160] on div "<" at bounding box center [136, 160] width 10 height 62
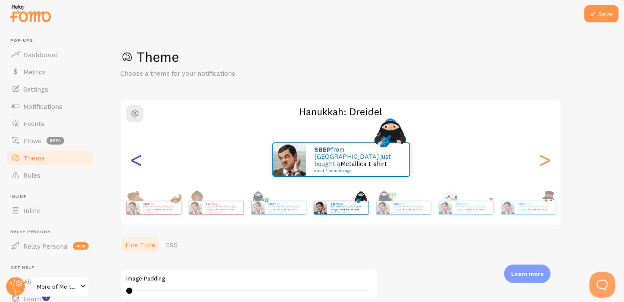
click at [141, 160] on div "<" at bounding box center [136, 160] width 10 height 62
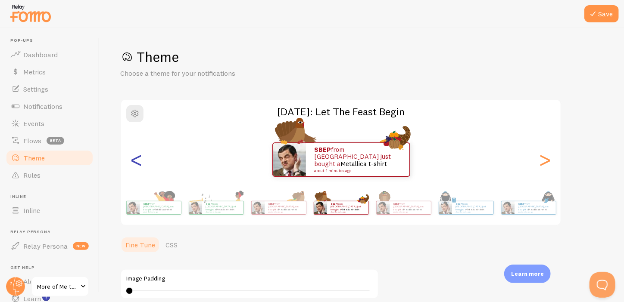
click at [141, 160] on div "<" at bounding box center [136, 160] width 10 height 62
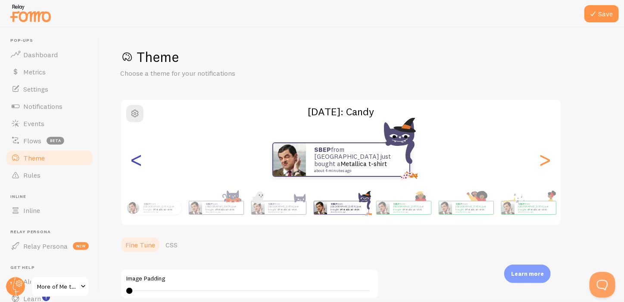
click at [141, 160] on div "<" at bounding box center [136, 160] width 10 height 62
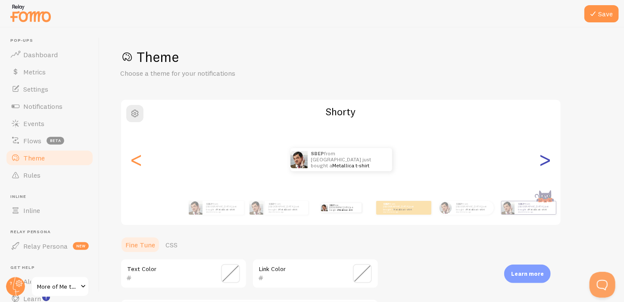
click at [543, 162] on div ">" at bounding box center [545, 160] width 10 height 62
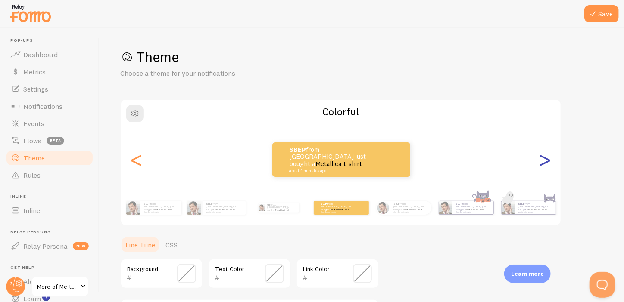
click at [543, 162] on div ">" at bounding box center [545, 160] width 10 height 62
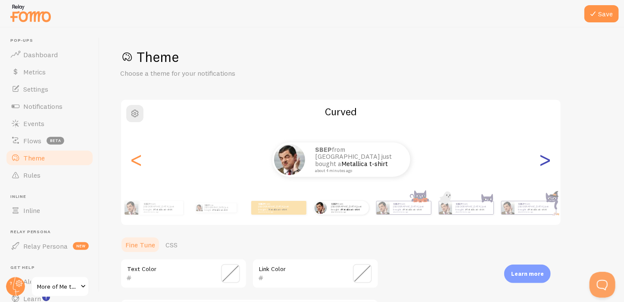
click at [543, 162] on div ">" at bounding box center [545, 160] width 10 height 62
type input "0"
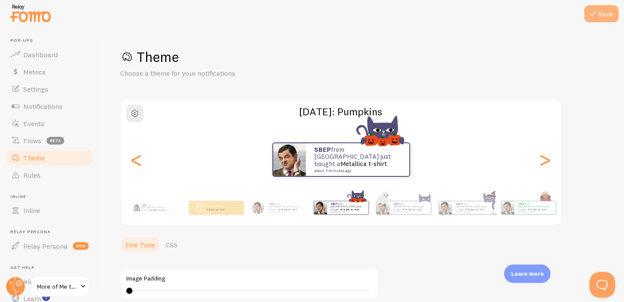
click at [600, 13] on button "Save" at bounding box center [601, 13] width 34 height 17
